Goal: Task Accomplishment & Management: Use online tool/utility

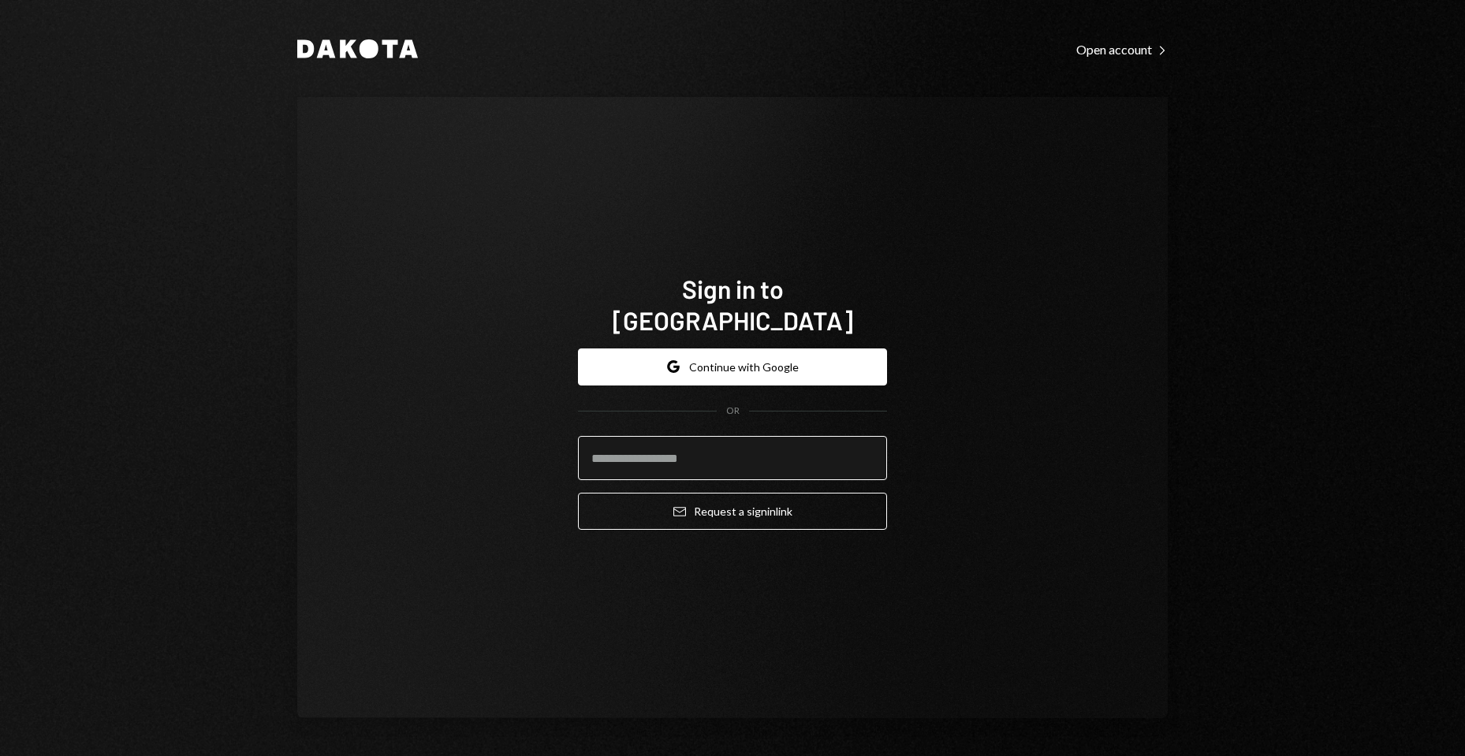
drag, startPoint x: 747, startPoint y: 446, endPoint x: 830, endPoint y: 441, distance: 82.9
click at [749, 446] on input "email" at bounding box center [732, 458] width 309 height 44
click at [860, 436] on body "Dakota Open account Right Caret Sign in to Dakota Google Continue with Google O…" at bounding box center [732, 378] width 1465 height 756
click at [0, 756] on com-1password-button at bounding box center [0, 756] width 0 height 0
type input "**********"
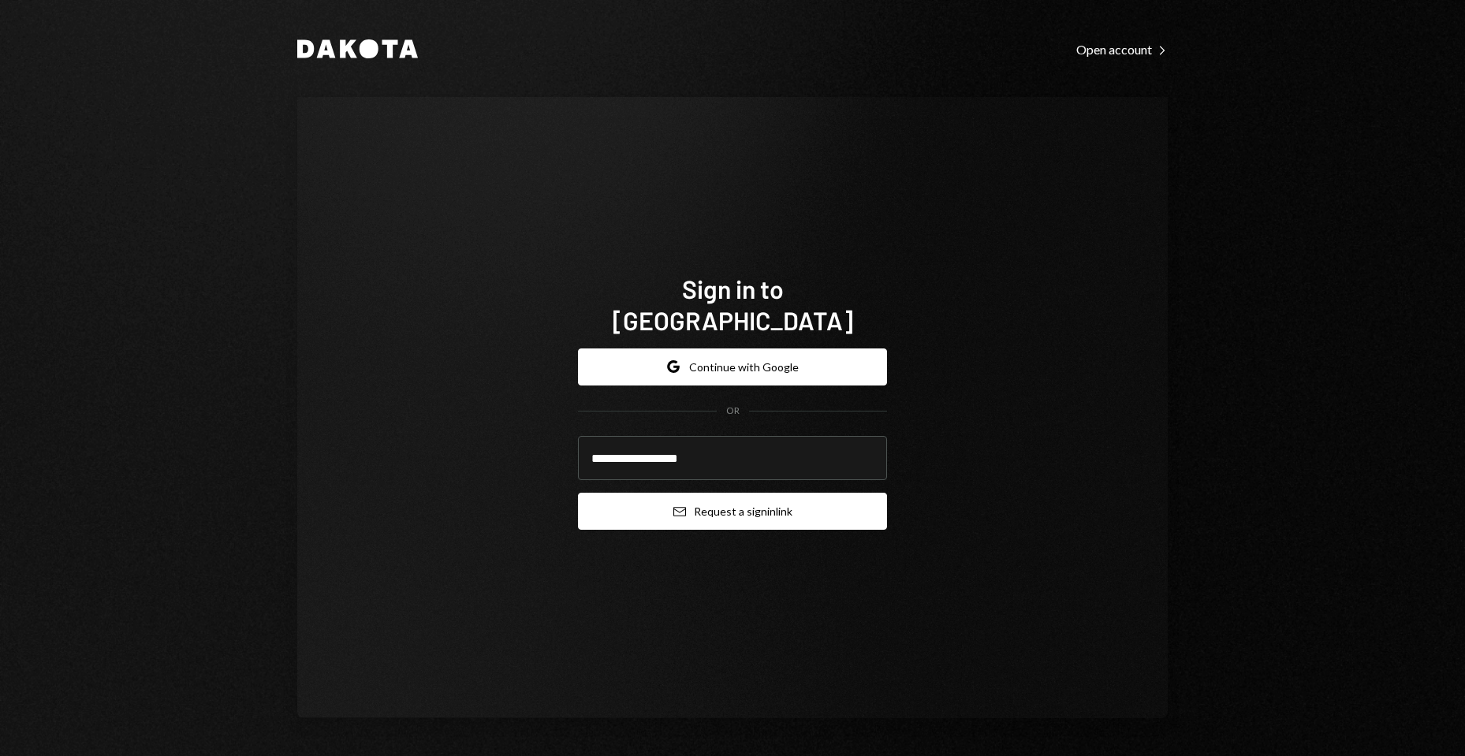
click at [766, 498] on button "Email Request a sign in link" at bounding box center [732, 511] width 309 height 37
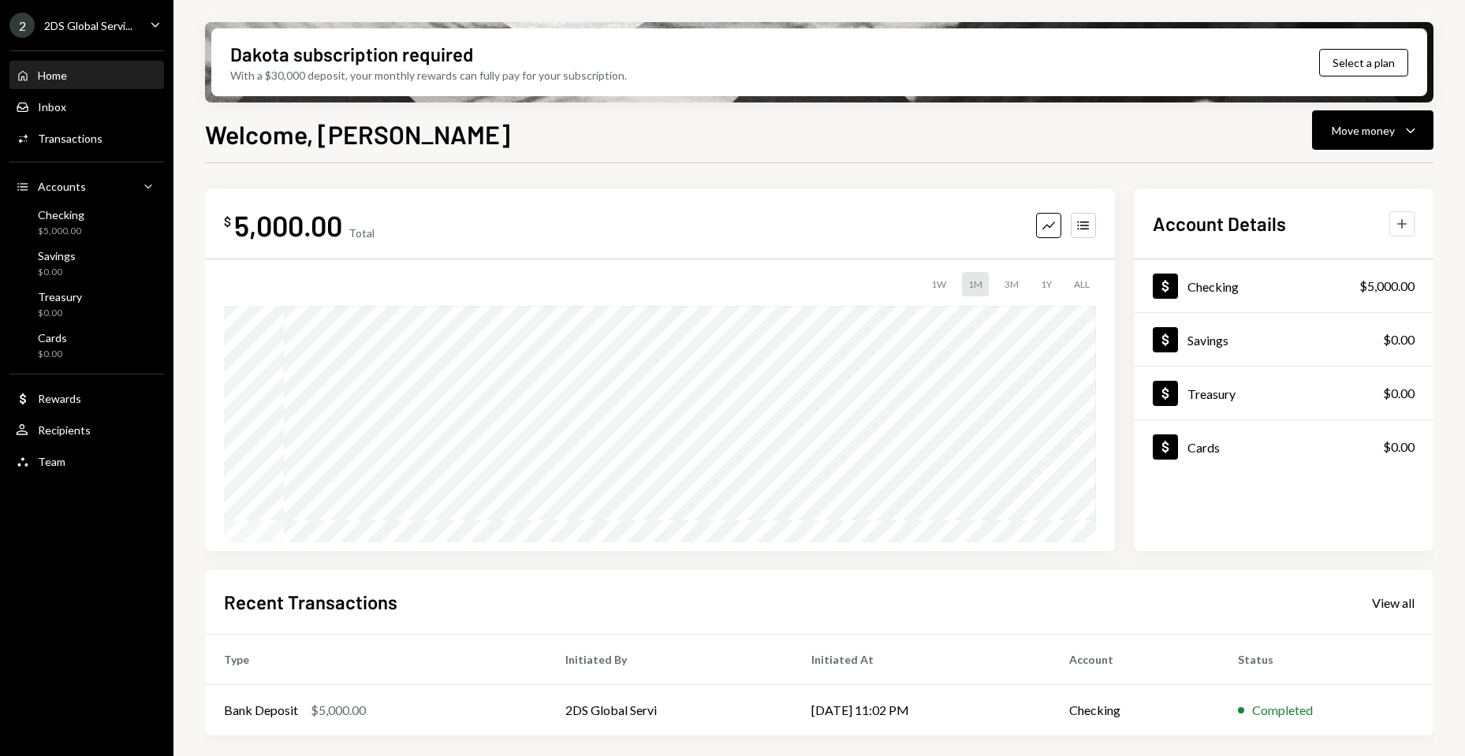
click at [1399, 223] on icon "Plus" at bounding box center [1402, 224] width 16 height 16
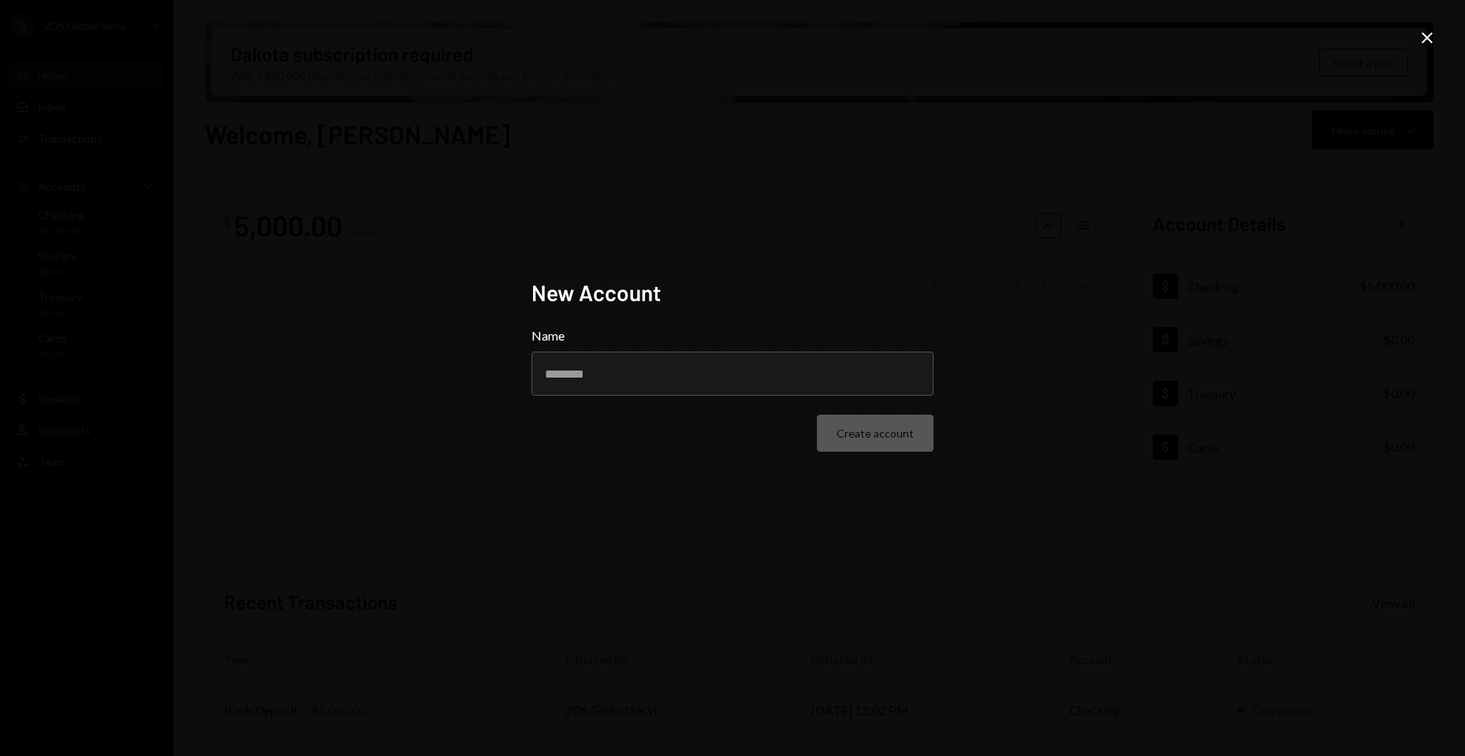
click at [1080, 177] on div "New Account Name Create account Close" at bounding box center [732, 378] width 1465 height 756
click at [1427, 32] on icon "Close" at bounding box center [1427, 37] width 19 height 19
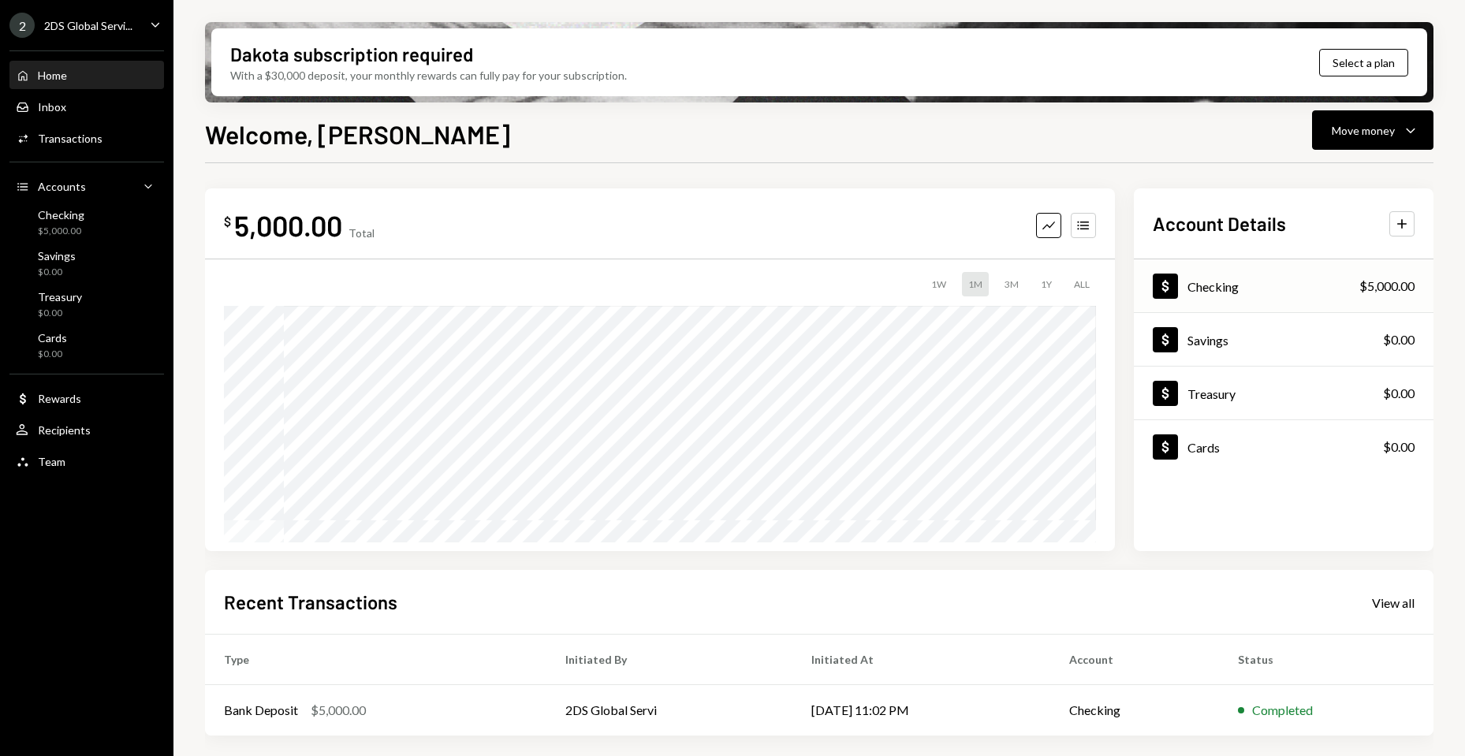
click at [1293, 267] on div "Dollar Checking $5,000.00" at bounding box center [1284, 286] width 300 height 51
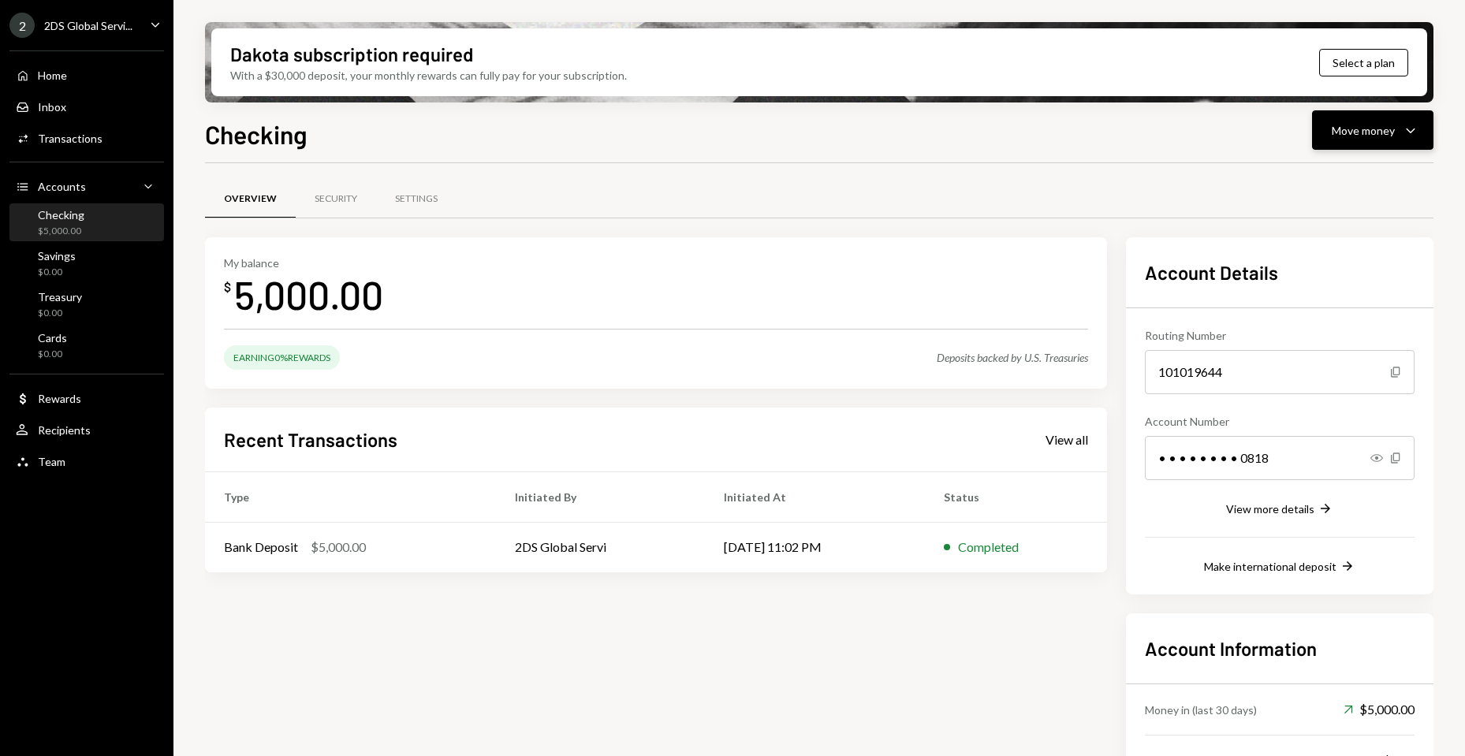
click at [1356, 128] on div "Move money" at bounding box center [1363, 130] width 63 height 17
click at [1318, 295] on div "Swap stablecoins" at bounding box center [1360, 297] width 115 height 17
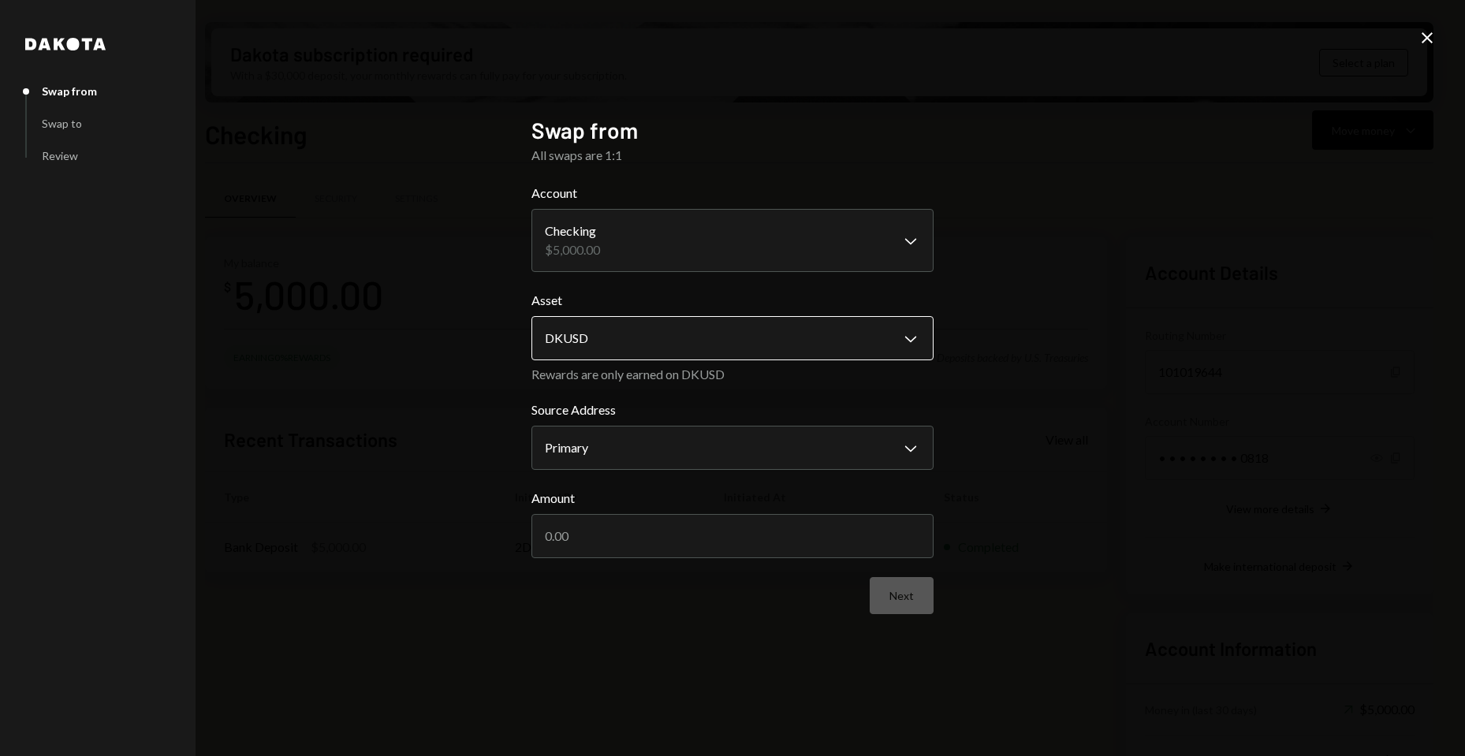
click at [766, 346] on body "2 2DS Global Servi... Caret Down Home Home Inbox Inbox Activities Transactions …" at bounding box center [732, 378] width 1465 height 756
click at [677, 532] on input "Amount" at bounding box center [733, 536] width 402 height 44
drag, startPoint x: 745, startPoint y: 538, endPoint x: 429, endPoint y: 521, distance: 315.9
click at [452, 521] on div "**********" at bounding box center [732, 378] width 1465 height 756
type input "500"
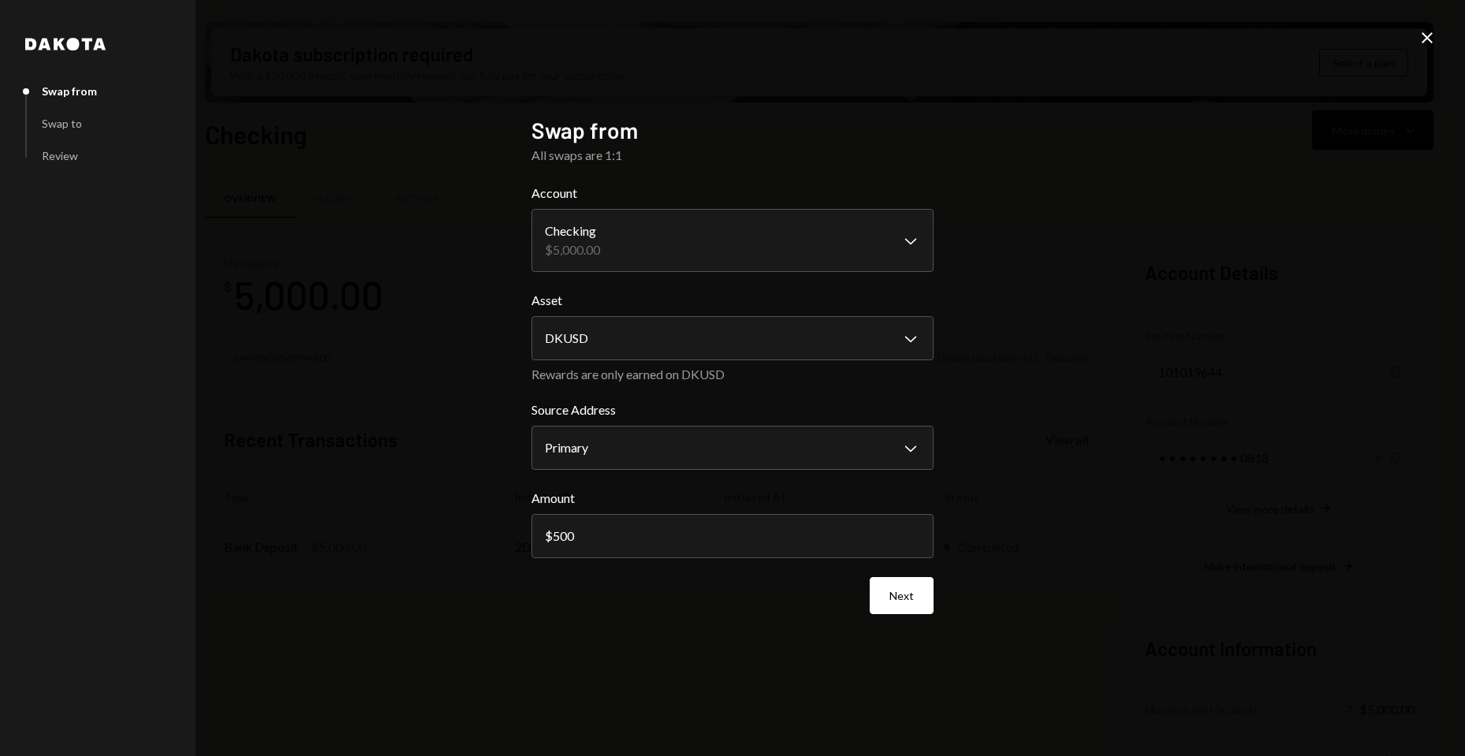
click at [883, 600] on button "Next" at bounding box center [902, 595] width 64 height 37
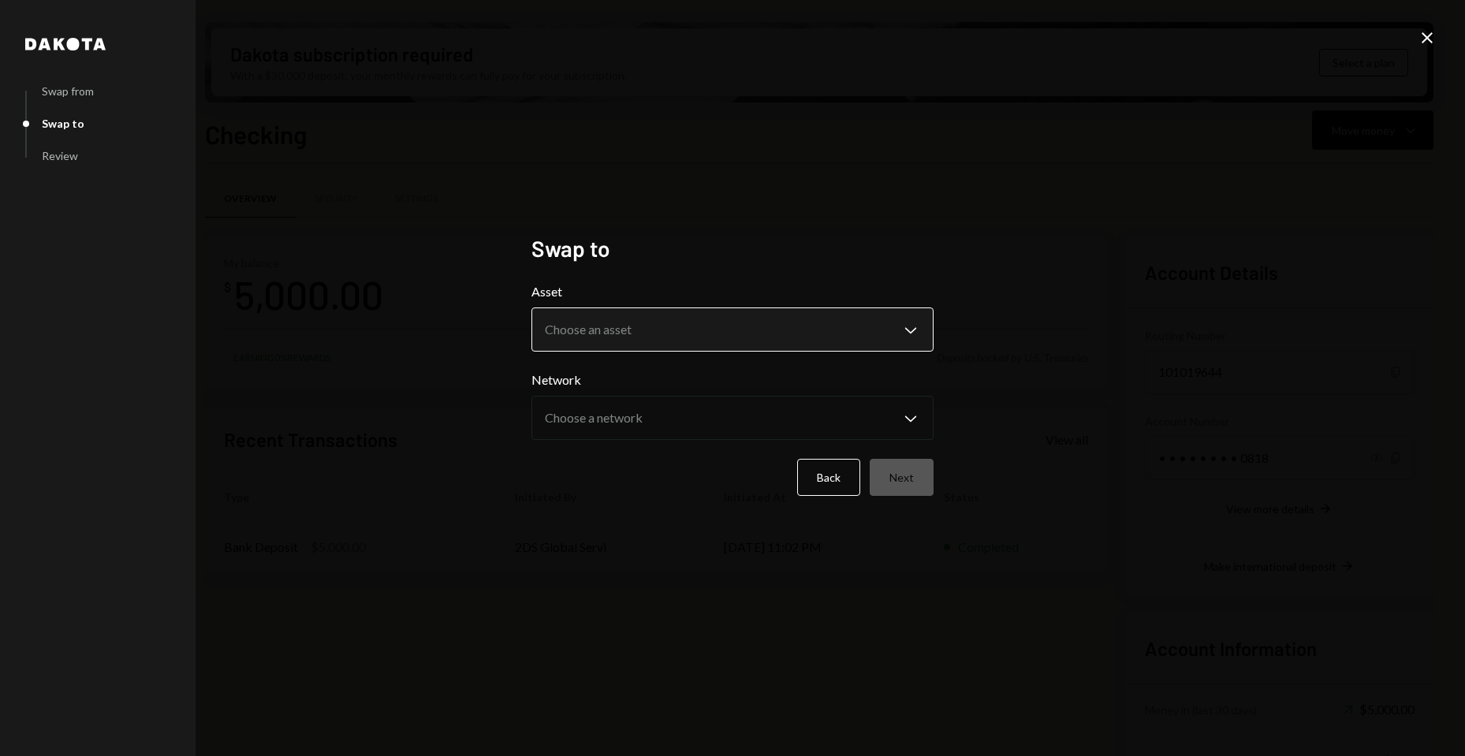
click at [765, 336] on body "2 2DS Global Servi... Caret Down Home Home Inbox Inbox Activities Transactions …" at bounding box center [732, 378] width 1465 height 756
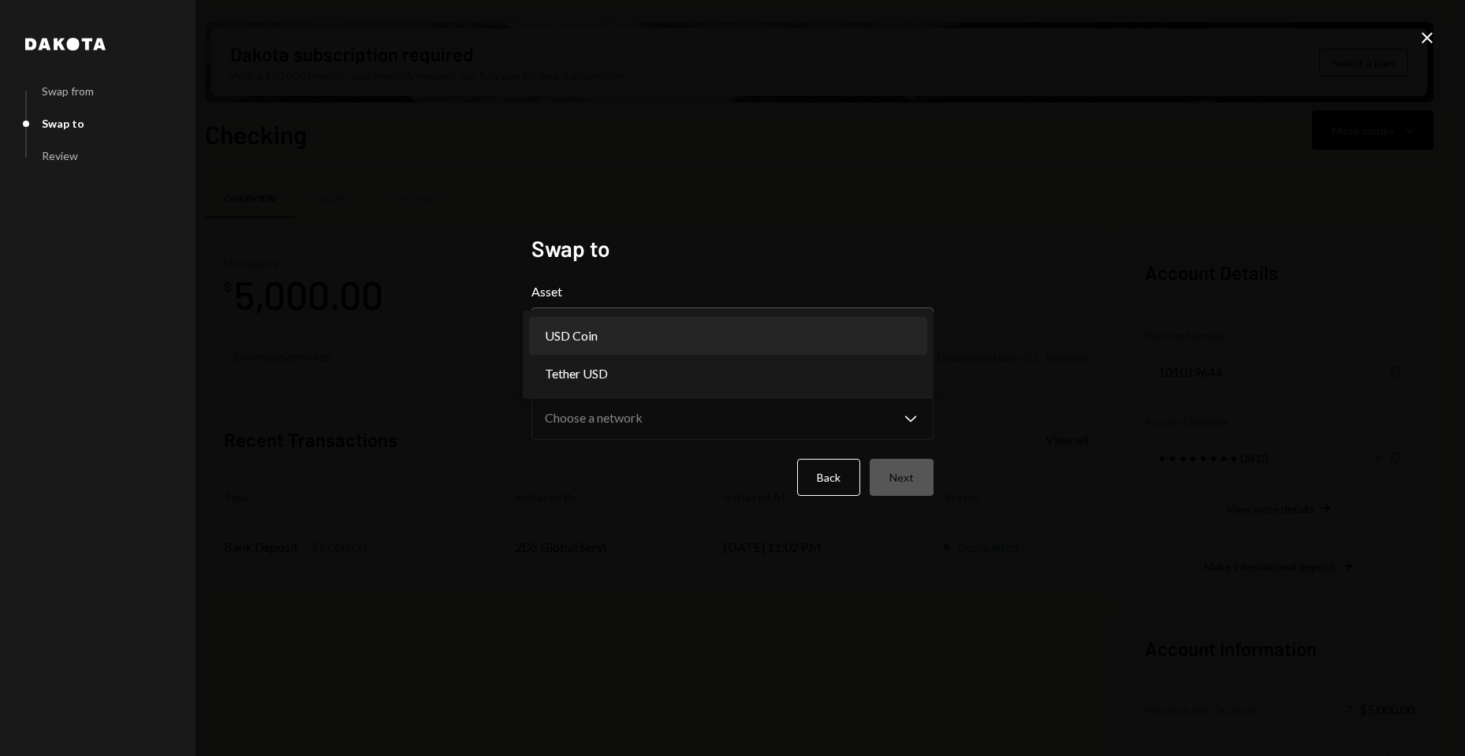
select select "****"
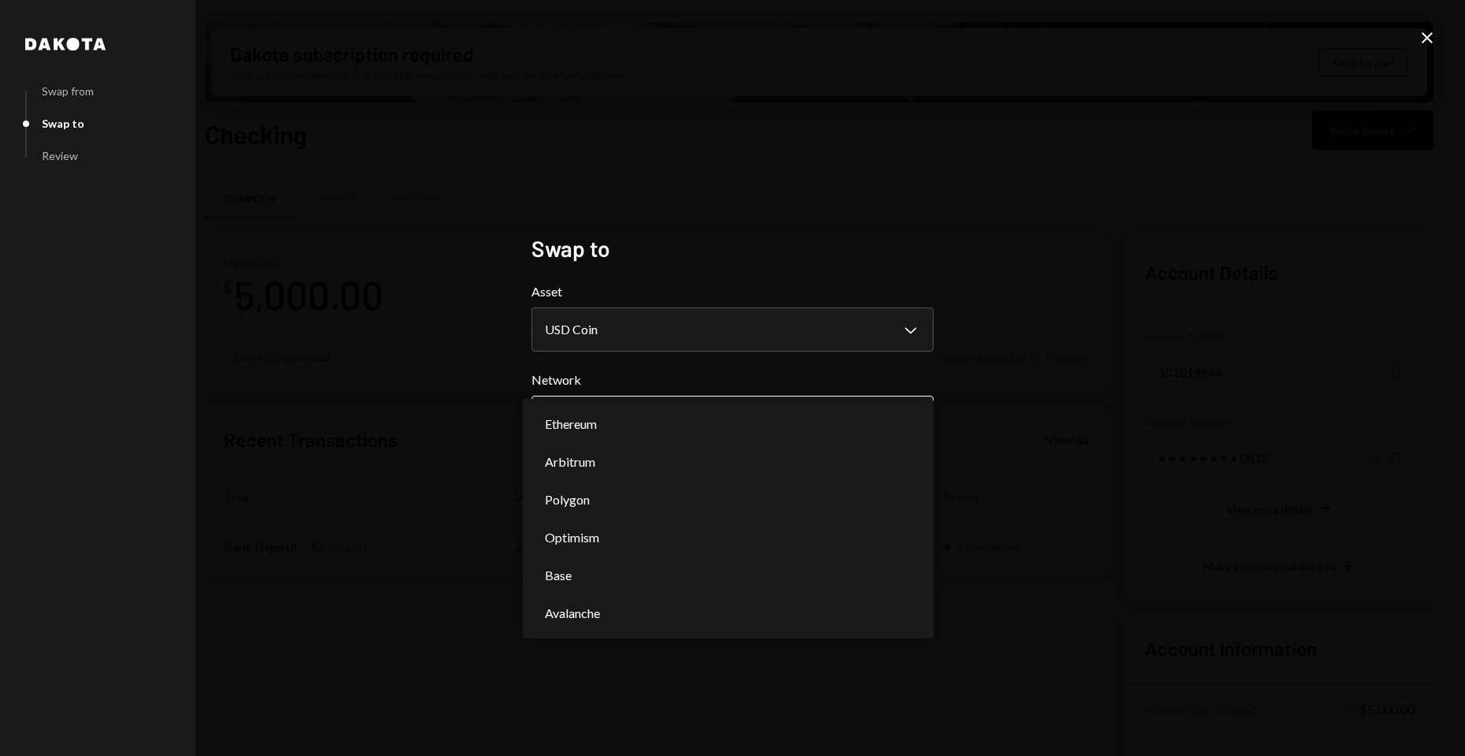
click at [774, 402] on body "2 2DS Global Servi... Caret Down Home Home Inbox Inbox Activities Transactions …" at bounding box center [732, 378] width 1465 height 756
select select "**********"
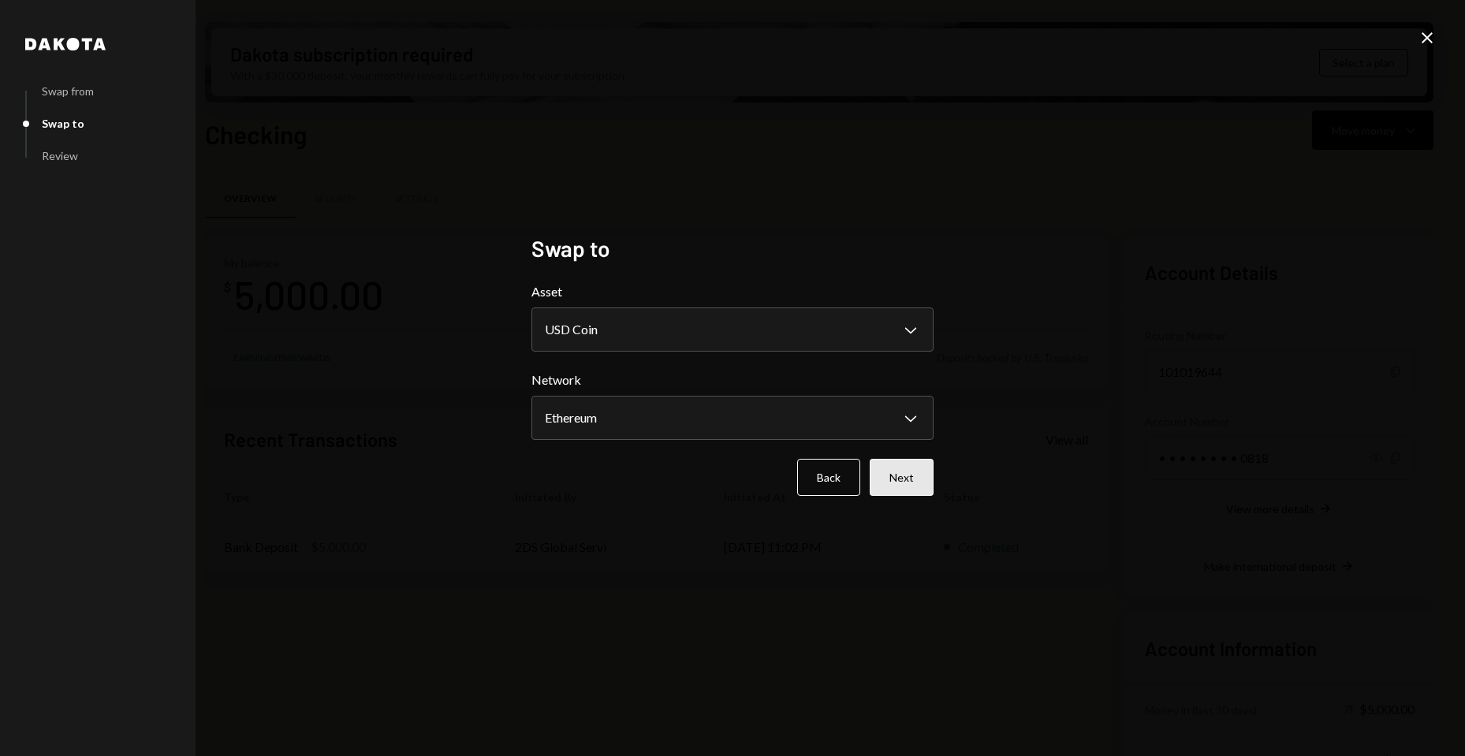
click at [894, 482] on button "Next" at bounding box center [902, 477] width 64 height 37
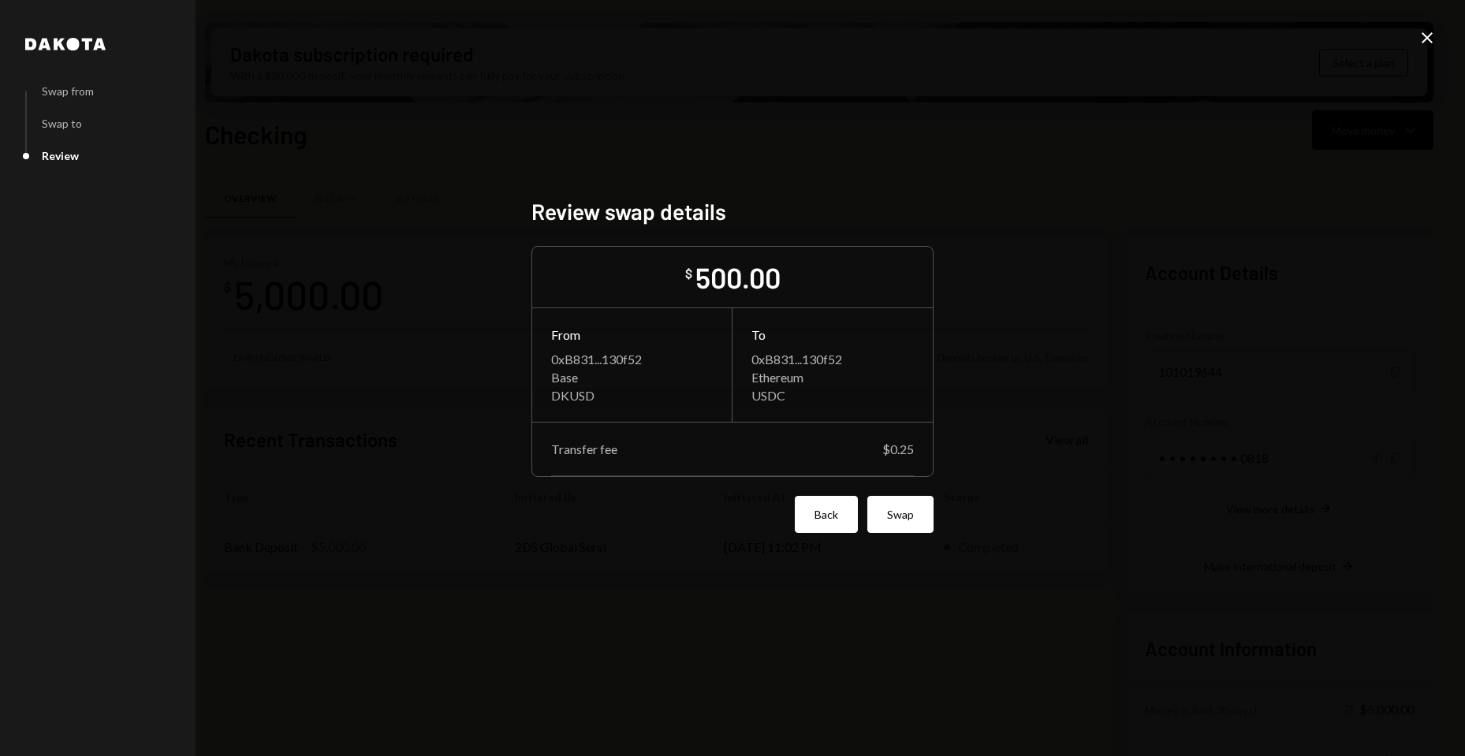
click at [827, 516] on button "Back" at bounding box center [826, 514] width 63 height 37
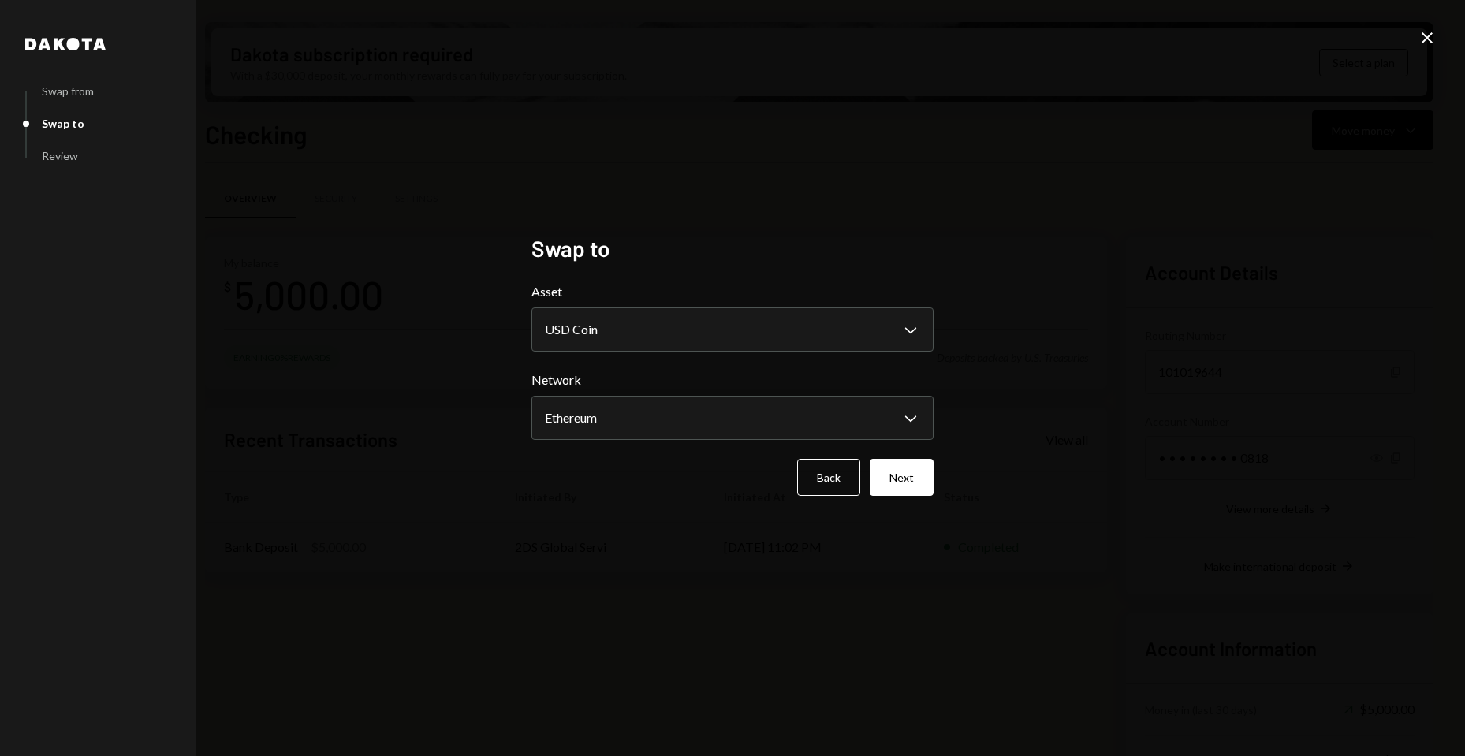
click at [1000, 176] on div "**********" at bounding box center [732, 378] width 1465 height 756
click at [819, 465] on button "Back" at bounding box center [828, 477] width 63 height 37
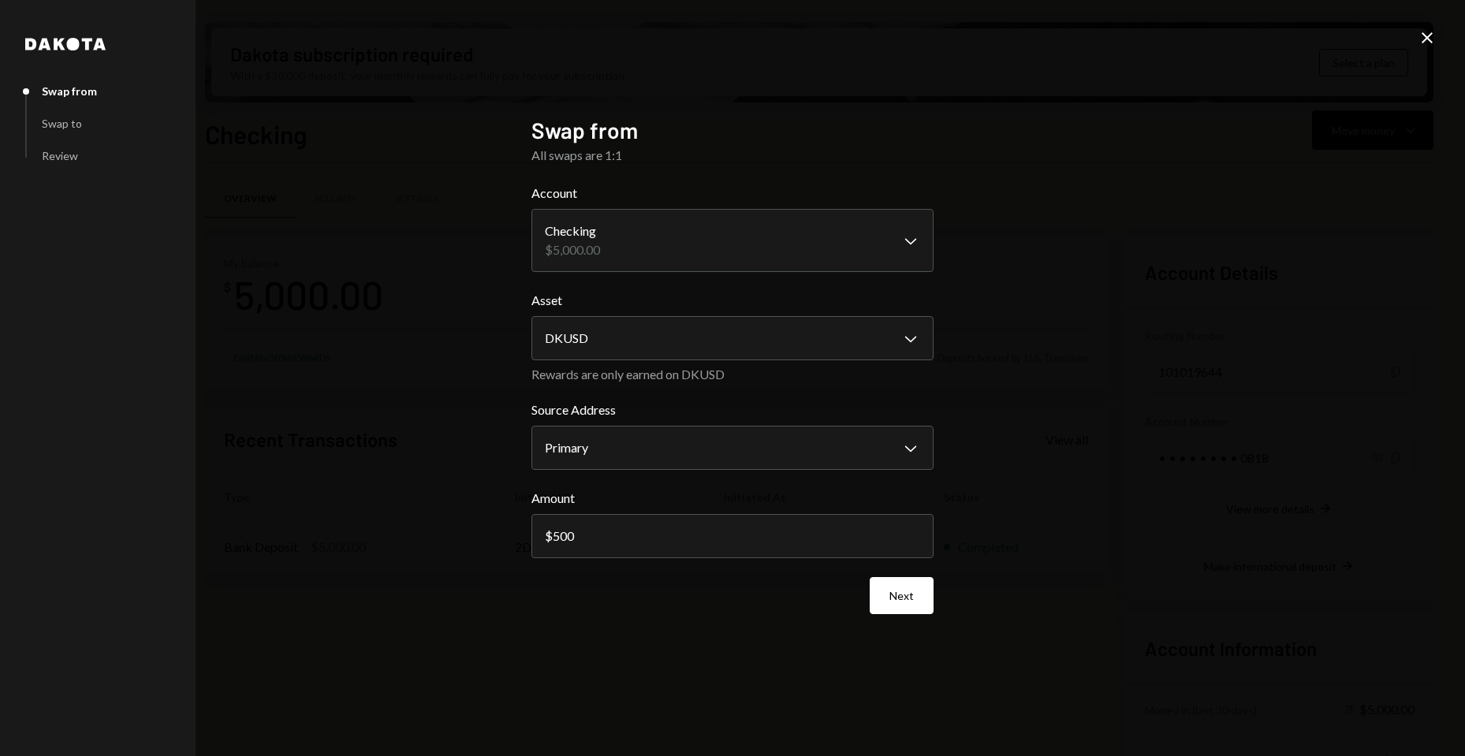
click at [1205, 91] on div "**********" at bounding box center [732, 378] width 1465 height 756
click at [1424, 43] on icon "Close" at bounding box center [1427, 37] width 19 height 19
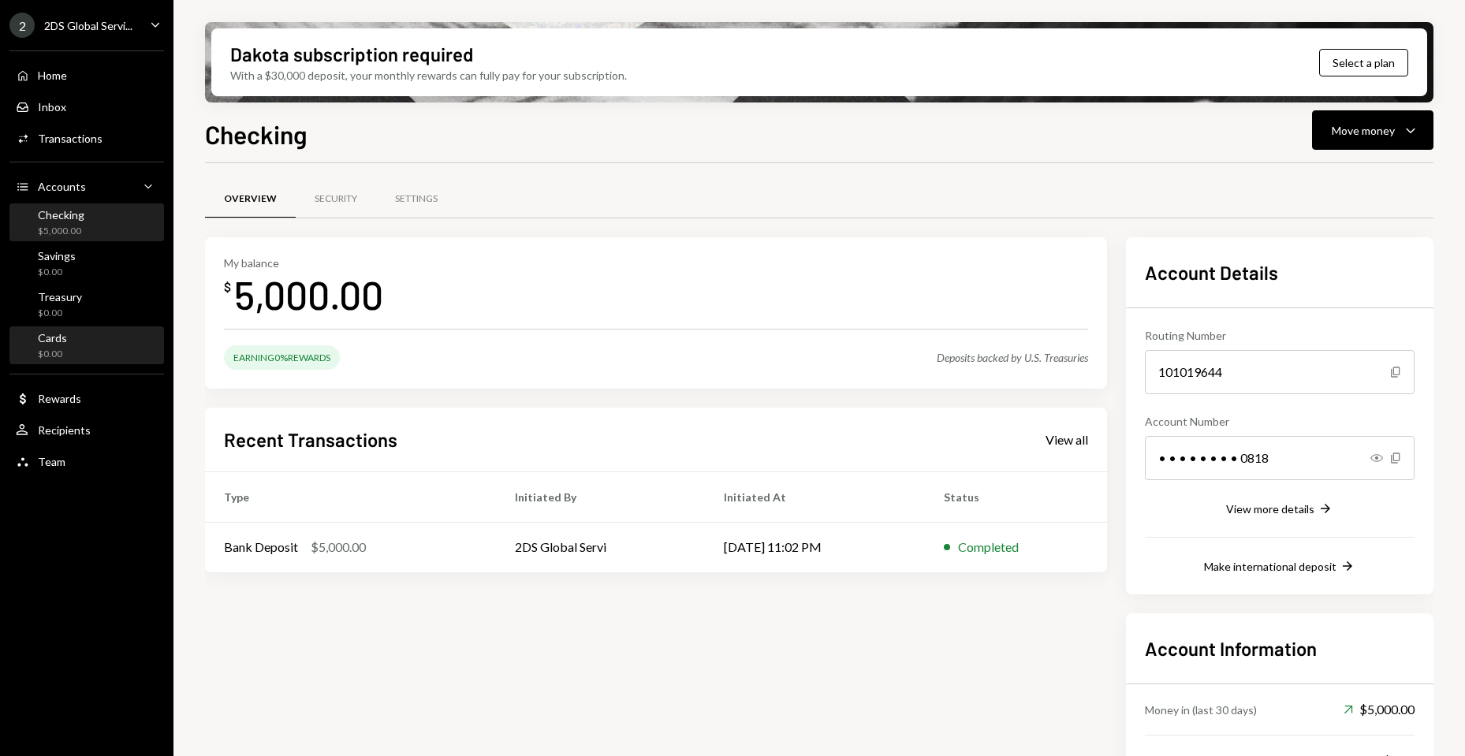
click at [114, 339] on div "Cards $0.00" at bounding box center [87, 346] width 142 height 30
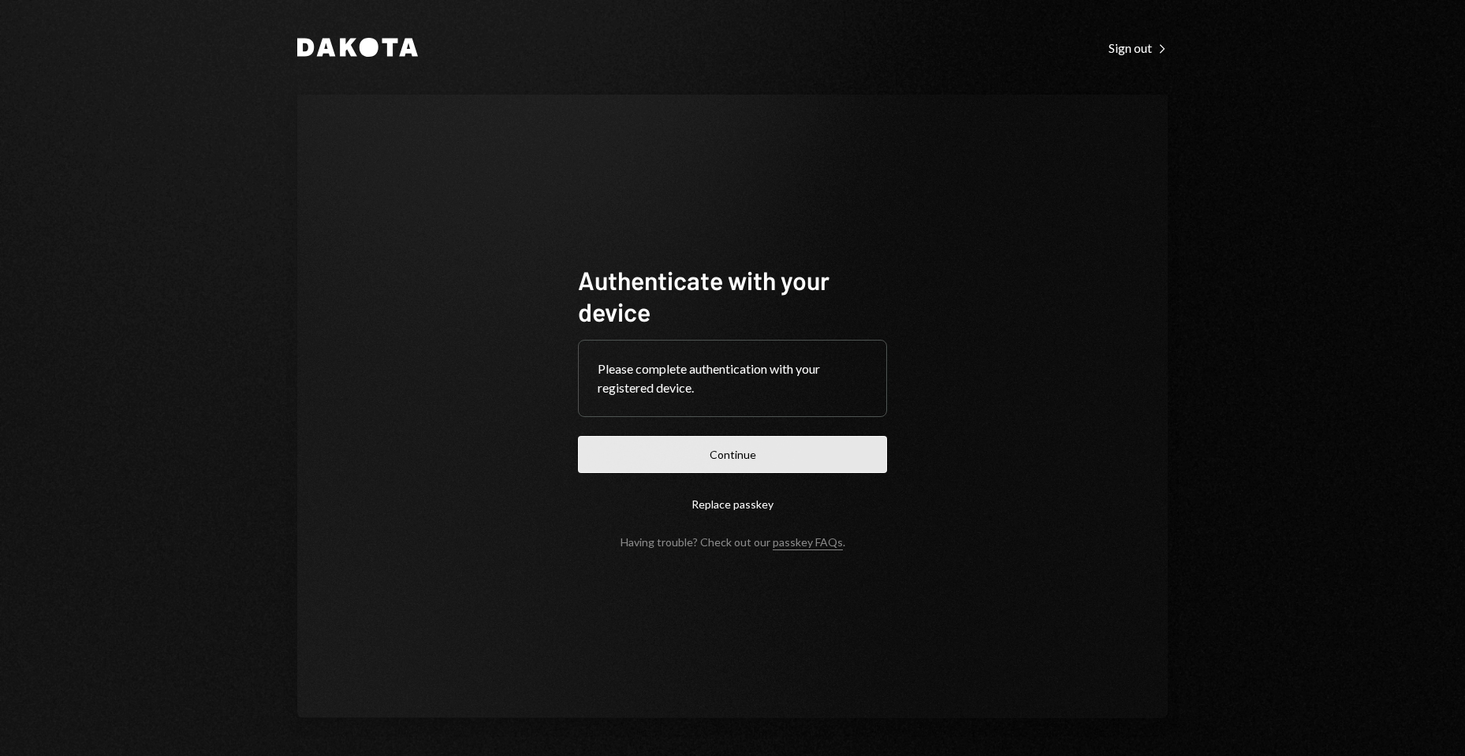
click at [751, 450] on button "Continue" at bounding box center [732, 454] width 309 height 37
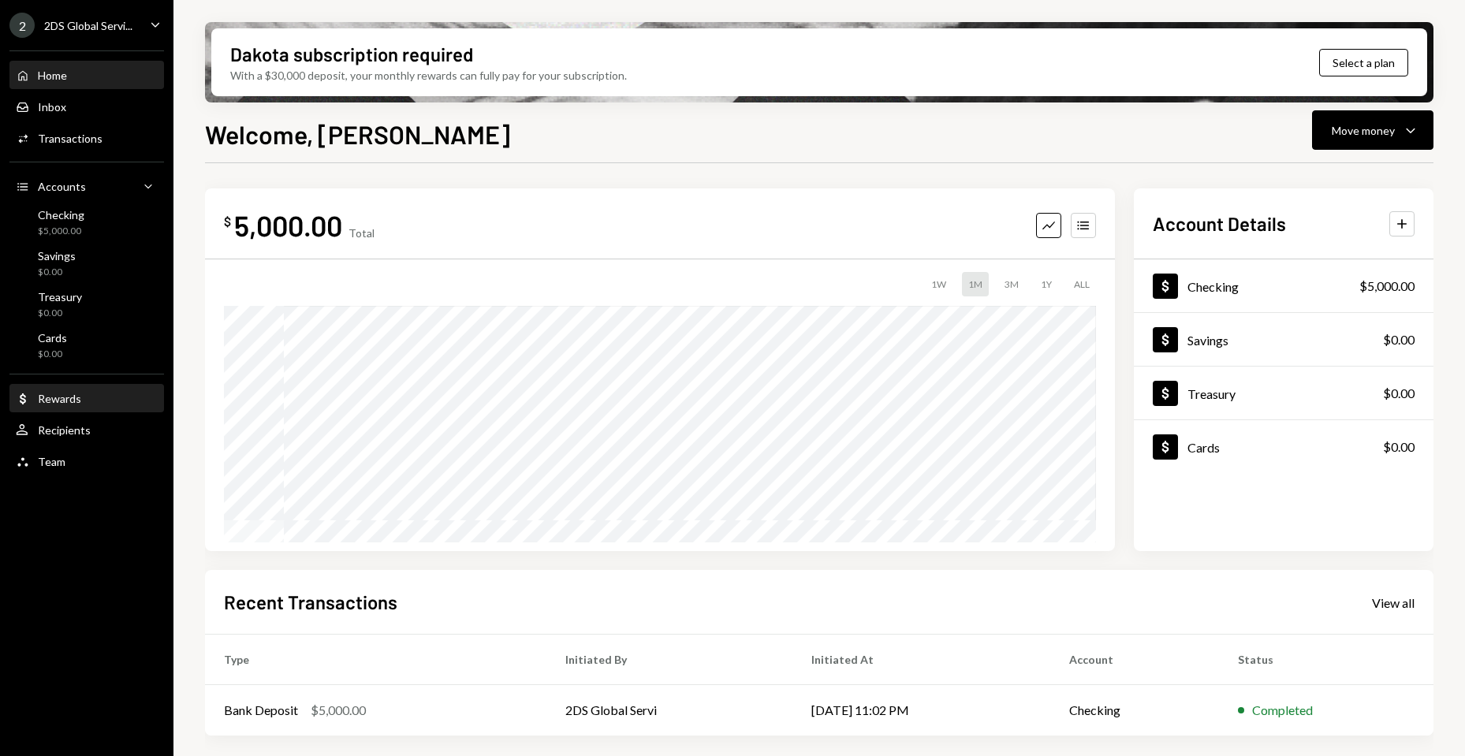
click at [106, 404] on div "Dollar Rewards" at bounding box center [87, 399] width 142 height 14
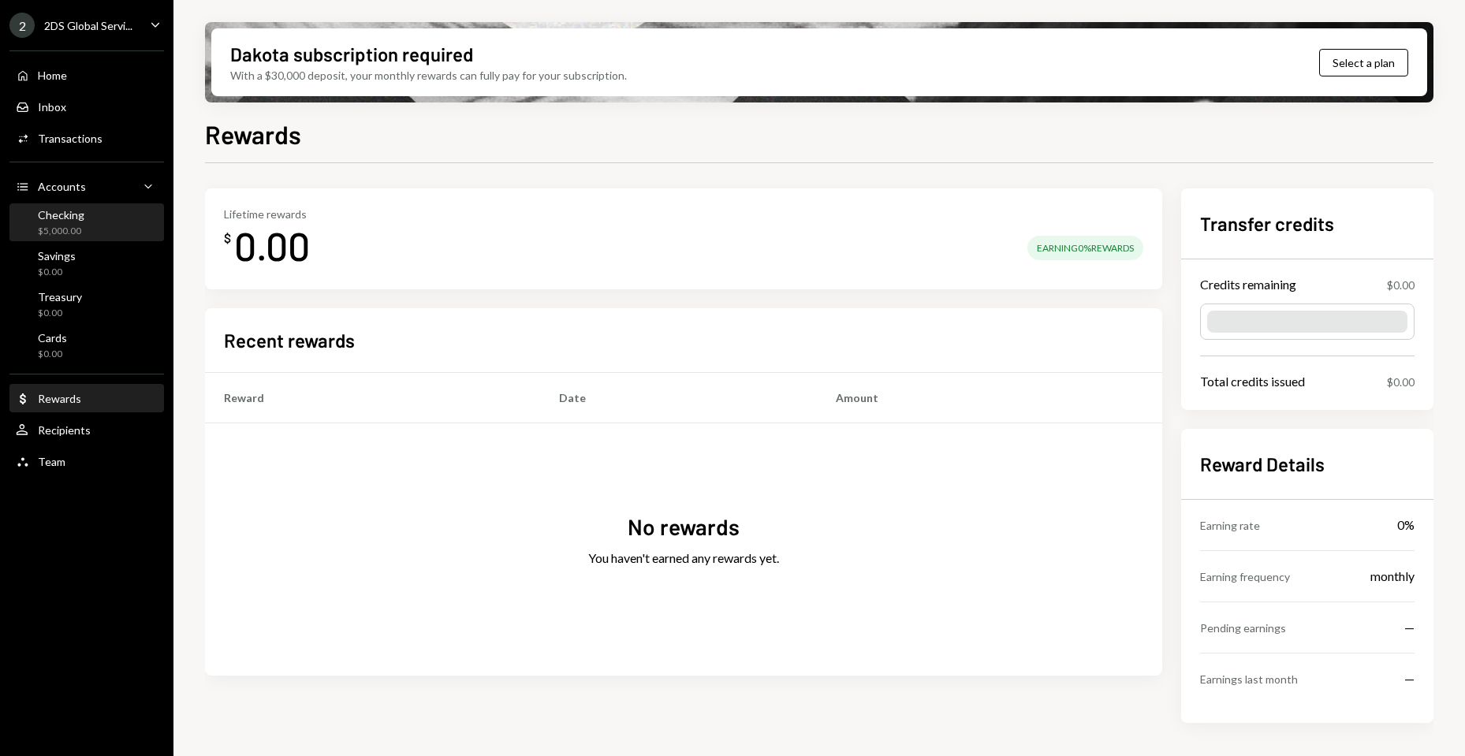
click at [81, 225] on div "$5,000.00" at bounding box center [61, 231] width 47 height 13
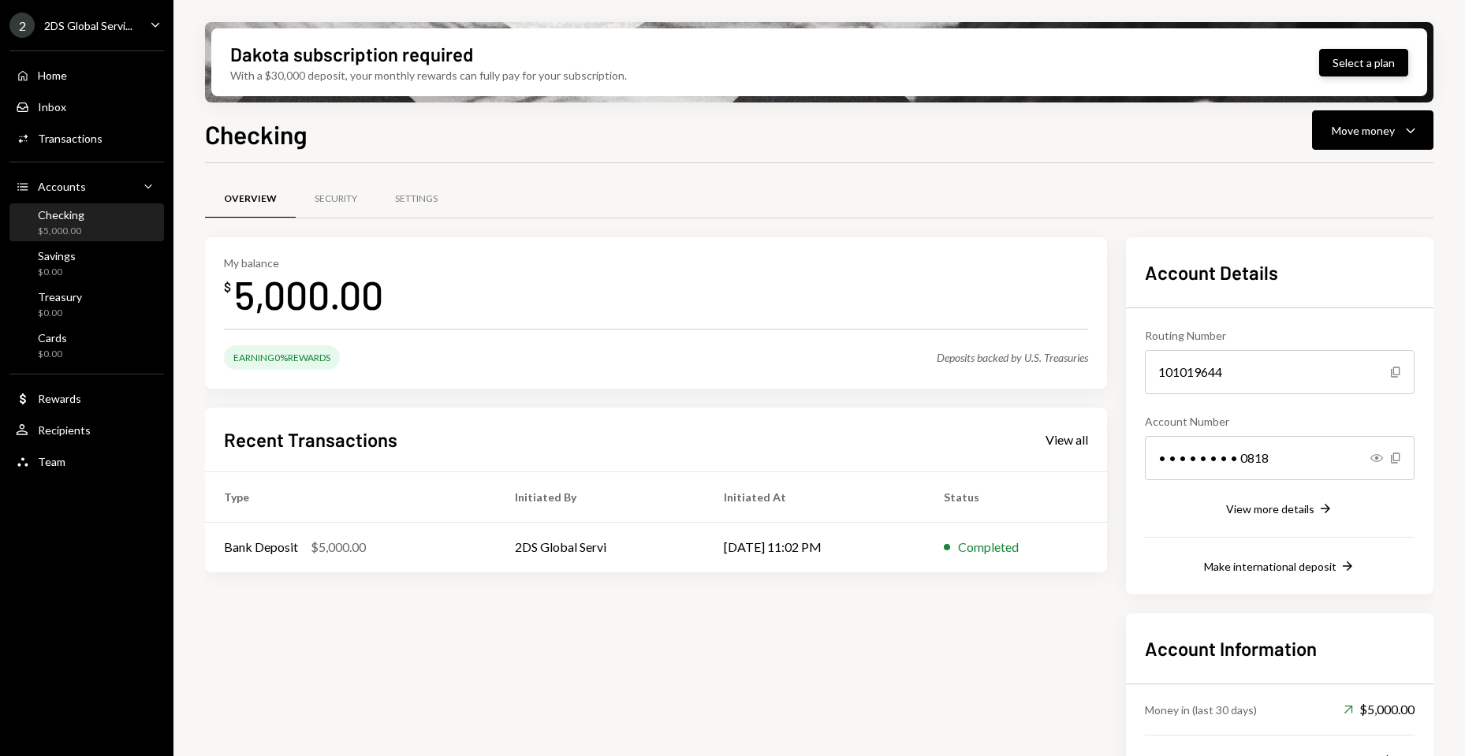
click at [1349, 68] on button "Select a plan" at bounding box center [1363, 63] width 89 height 28
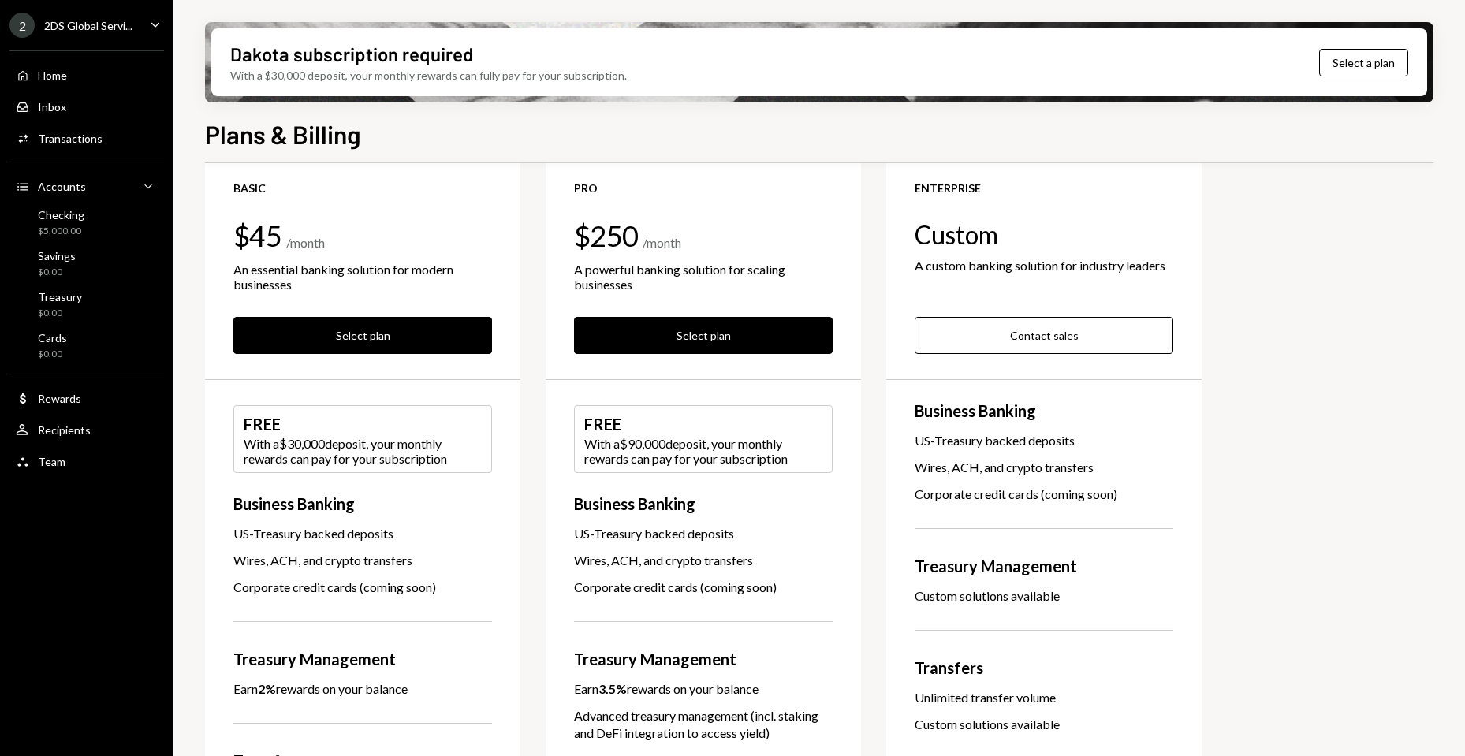
scroll to position [315, 0]
